Goal: Contribute content: Add original content to the website for others to see

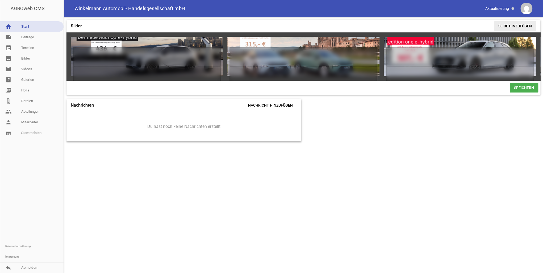
click at [519, 26] on span "Slide hinzufügen" at bounding box center [515, 26] width 42 height 10
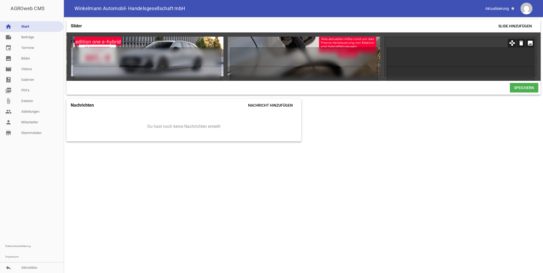
click at [530, 43] on icon "image" at bounding box center [530, 43] width 9 height 9
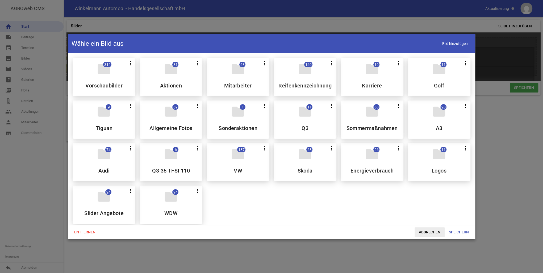
click at [427, 231] on span "Abbrechen" at bounding box center [430, 232] width 30 height 10
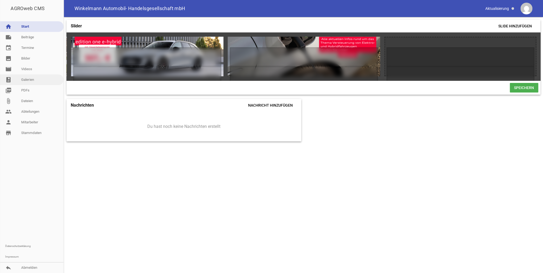
click at [43, 77] on link "photo_album Galerien" at bounding box center [32, 79] width 64 height 11
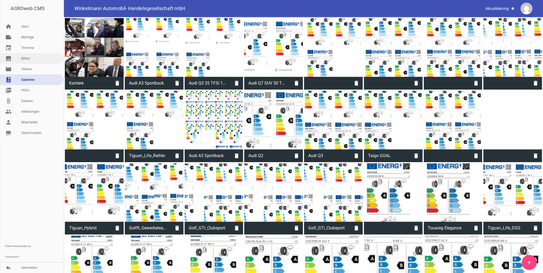
click at [27, 59] on link "image Bilder" at bounding box center [32, 58] width 64 height 11
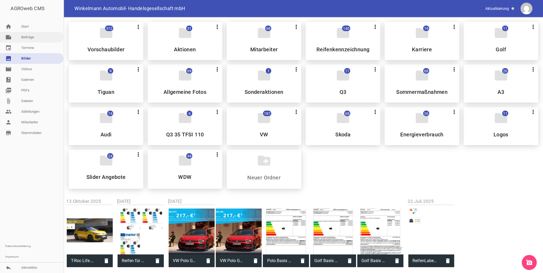
click at [31, 37] on link "note Beiträge" at bounding box center [32, 37] width 64 height 11
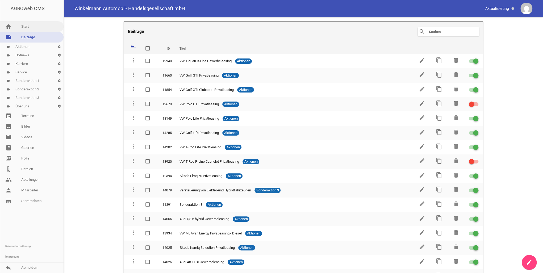
click at [32, 28] on link "home Start" at bounding box center [32, 26] width 64 height 11
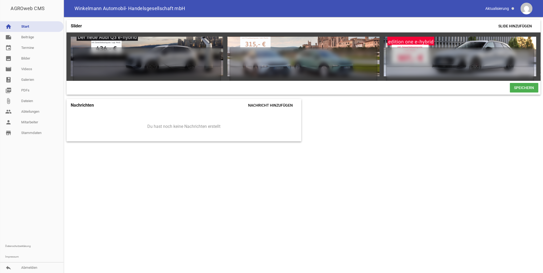
drag, startPoint x: 416, startPoint y: 83, endPoint x: 461, endPoint y: 85, distance: 44.4
click at [461, 85] on div "games delete crop image games delete crop image games delete crop image games d…" at bounding box center [303, 63] width 474 height 62
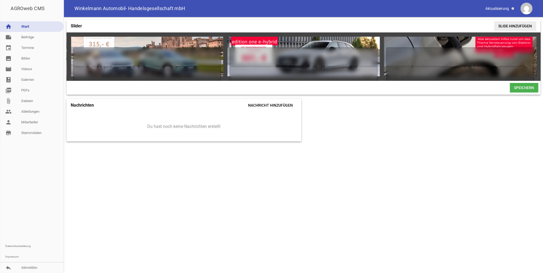
click at [505, 26] on span "Slide hinzufügen" at bounding box center [515, 26] width 42 height 10
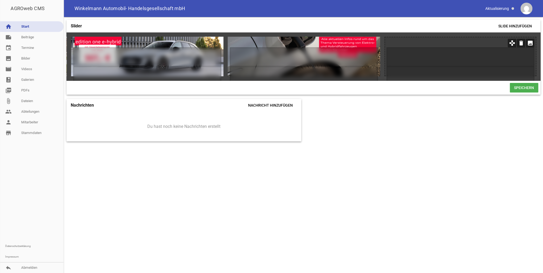
click at [529, 43] on icon "image" at bounding box center [530, 43] width 9 height 9
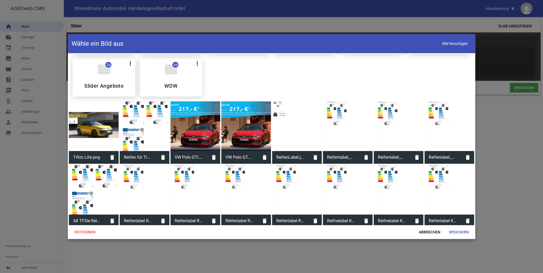
scroll to position [128, 0]
click at [83, 127] on div at bounding box center [94, 126] width 50 height 50
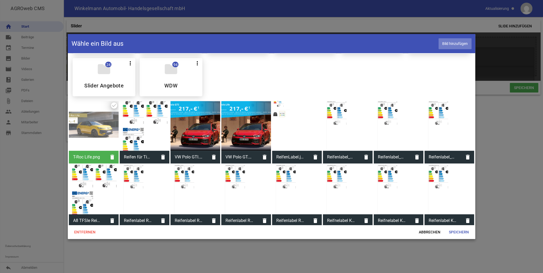
click at [450, 45] on span "Bild hinzufügen" at bounding box center [454, 43] width 33 height 11
click at [461, 231] on span "Speichern" at bounding box center [459, 232] width 28 height 10
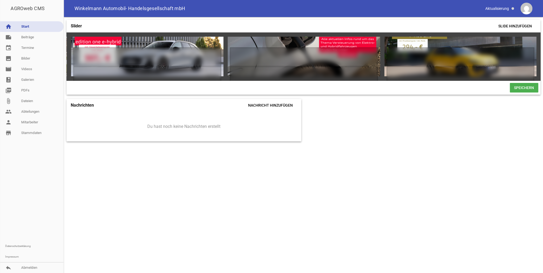
click at [532, 93] on span "Speichern" at bounding box center [524, 88] width 28 height 10
click at [517, 91] on span "Speichern" at bounding box center [524, 88] width 28 height 10
